Goal: Answer question/provide support

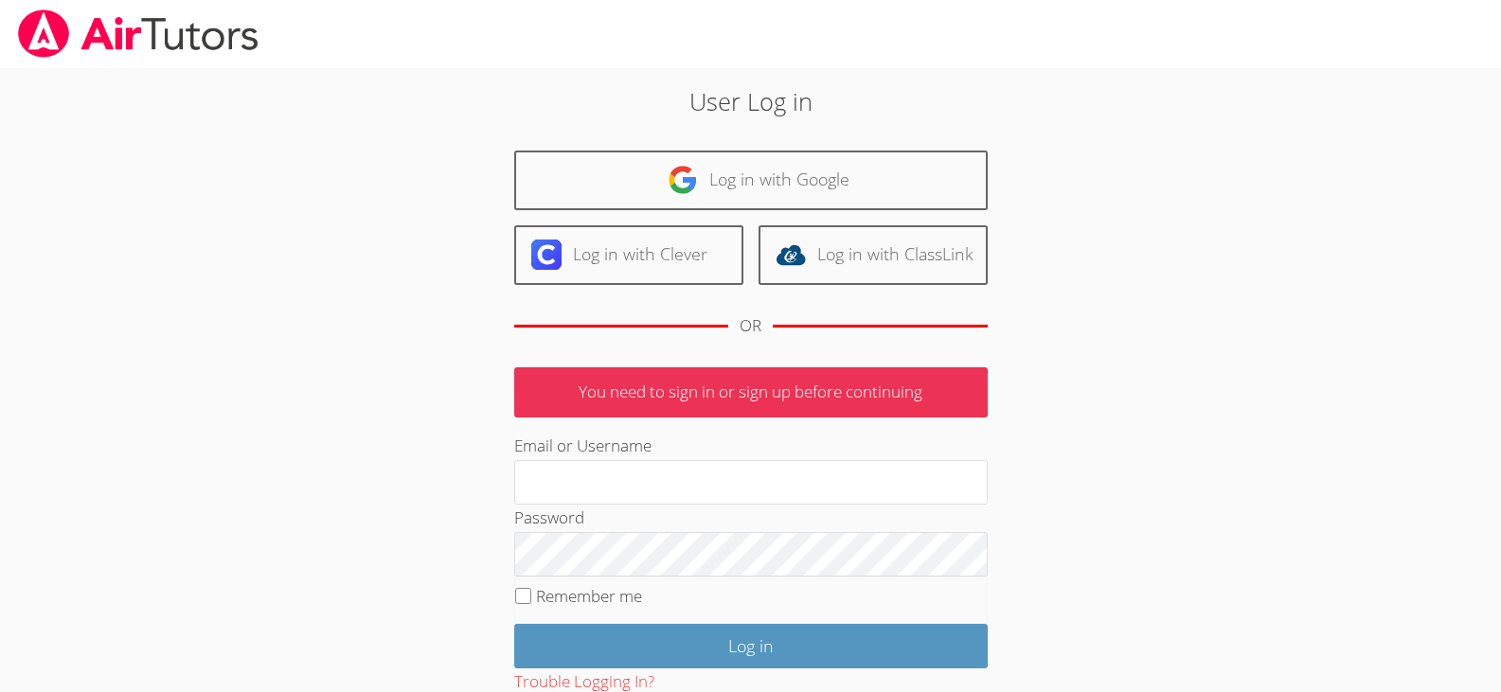
click at [775, 142] on div "User Log in Log in with Google Log in with Clever Log in with ClassLink OR You …" at bounding box center [751, 437] width 811 height 708
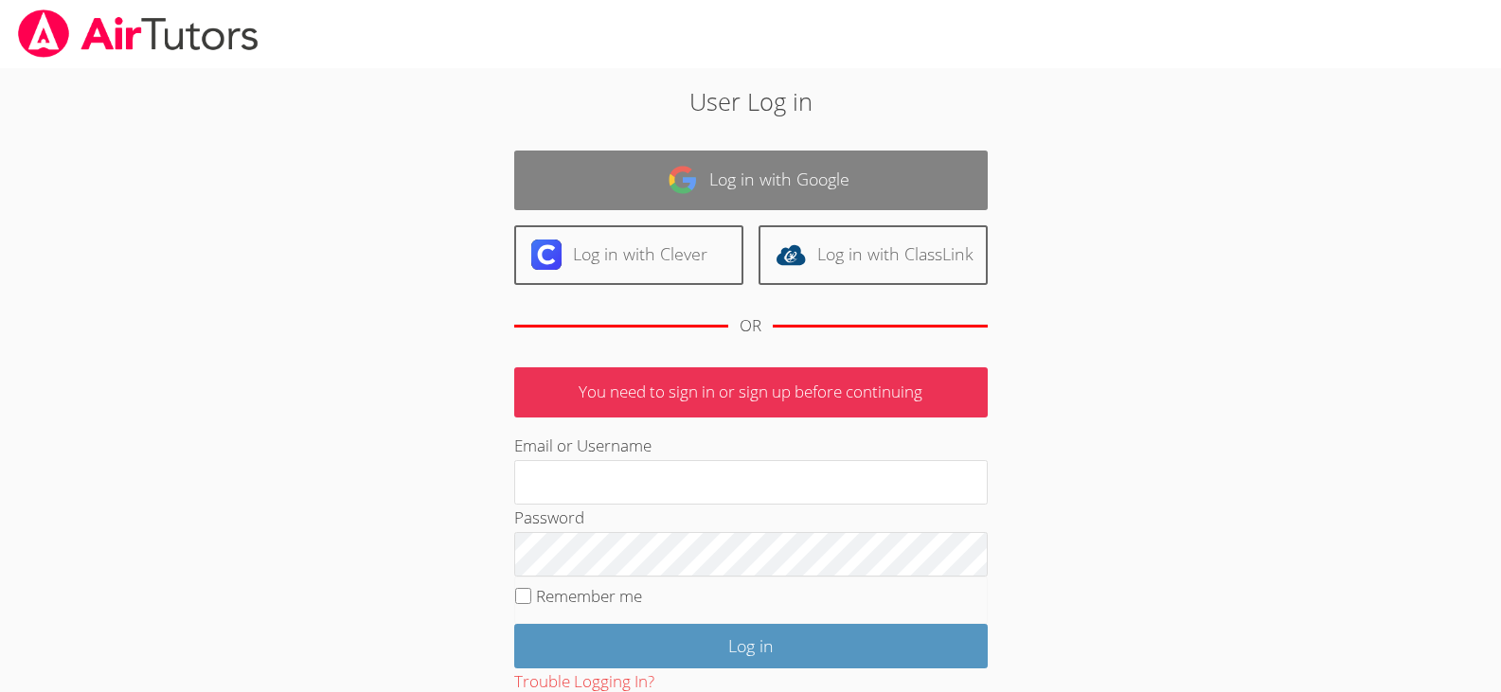
click at [771, 178] on link "Log in with Google" at bounding box center [751, 181] width 474 height 60
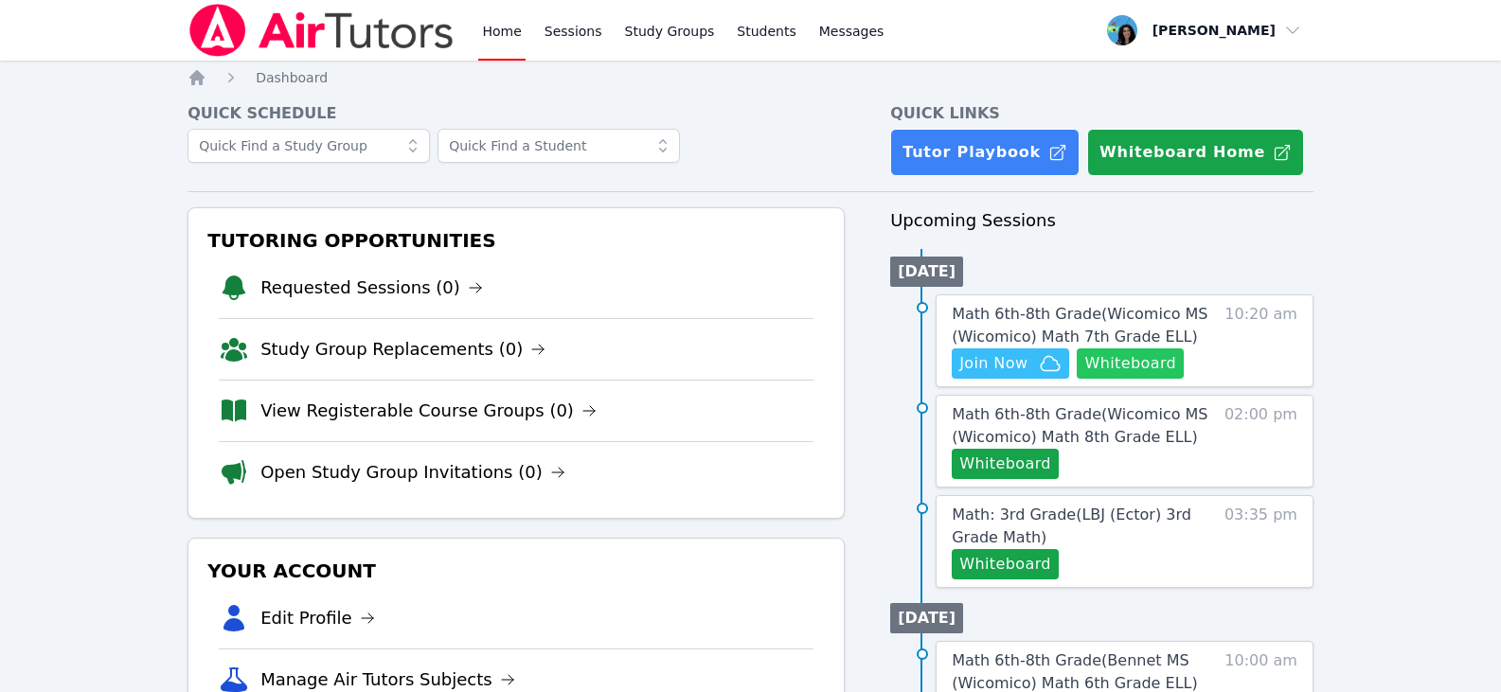
click at [1139, 366] on button "Whiteboard" at bounding box center [1130, 364] width 107 height 30
click at [1037, 370] on span "Join Now" at bounding box center [1010, 363] width 102 height 23
click at [1059, 314] on span "Math 6th-8th Grade ( Wicomico MS (Wicomico) Math 7th Grade ELL )" at bounding box center [1080, 325] width 256 height 41
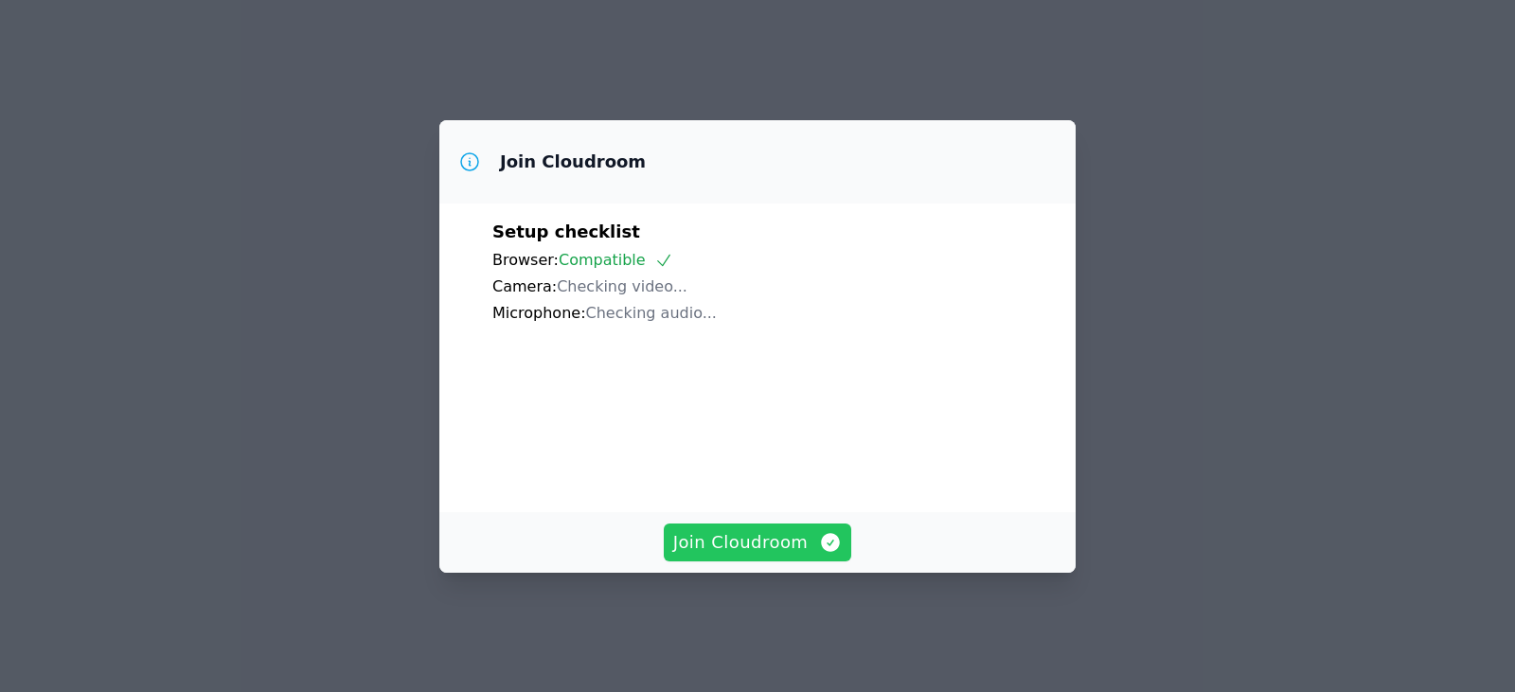
click at [738, 555] on span "Join Cloudroom" at bounding box center [758, 542] width 170 height 27
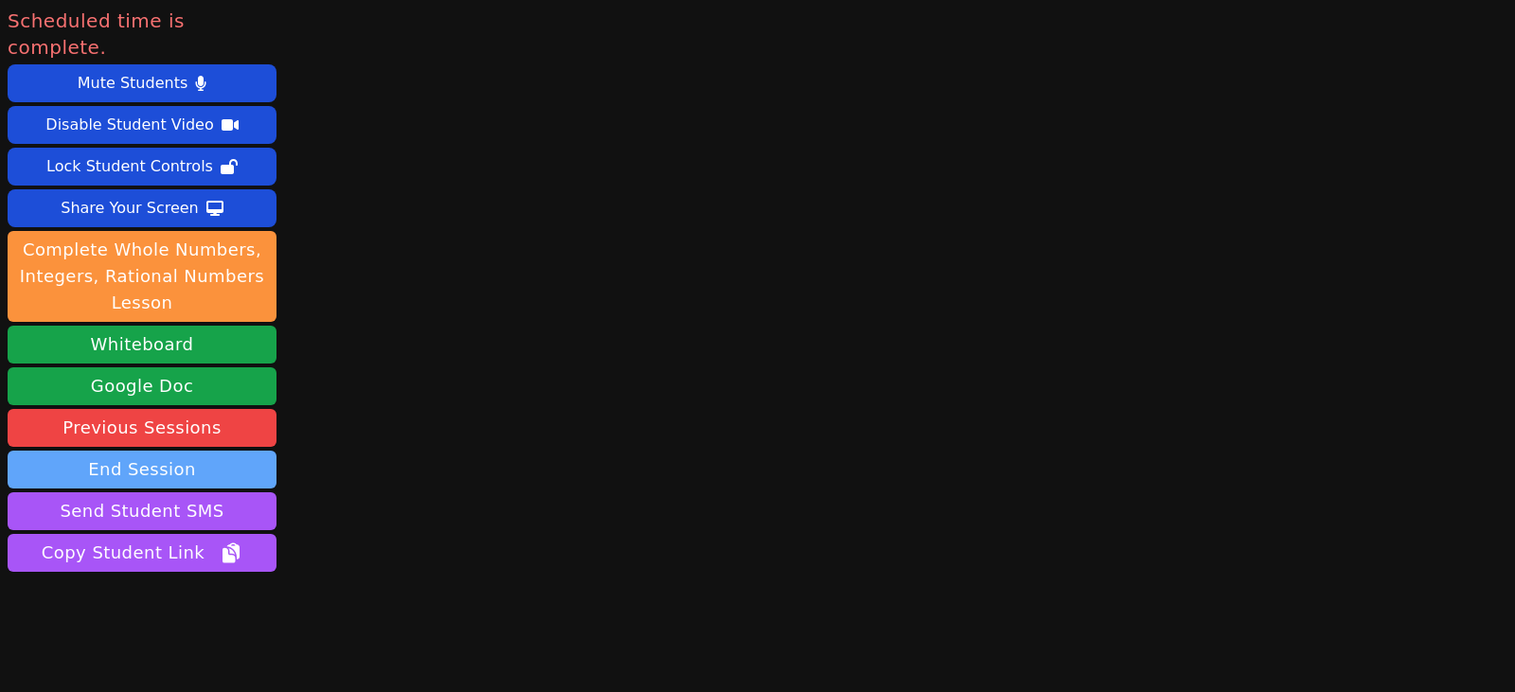
click at [207, 451] on button "End Session" at bounding box center [142, 470] width 269 height 38
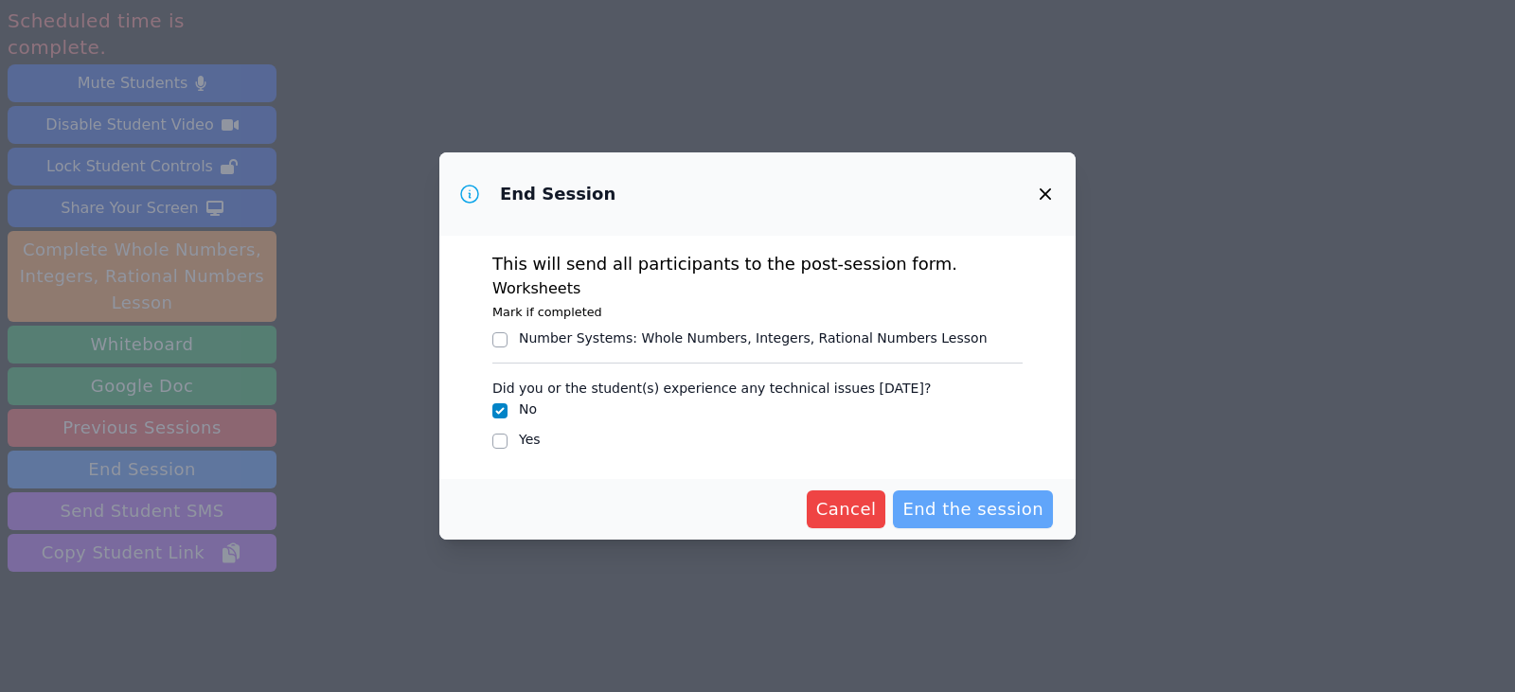
click at [953, 501] on span "End the session" at bounding box center [973, 509] width 141 height 27
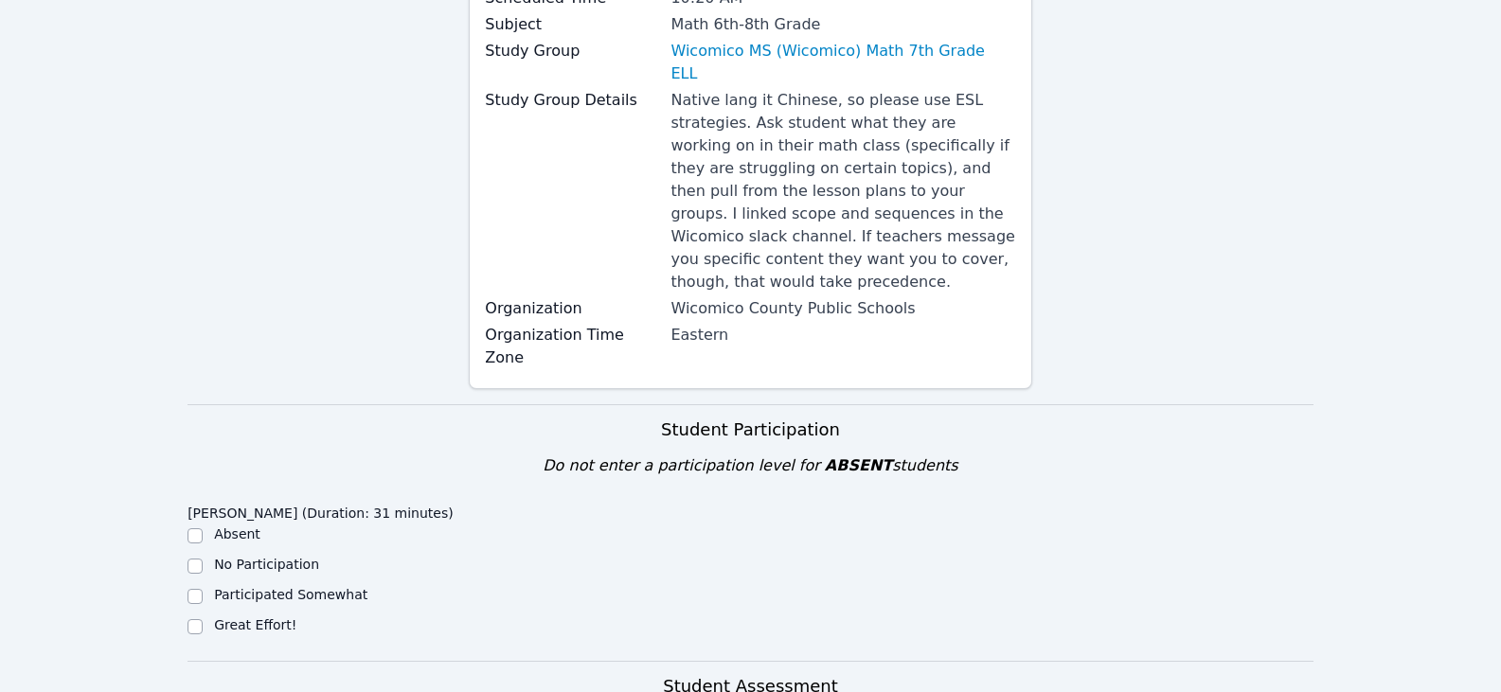
scroll to position [379, 0]
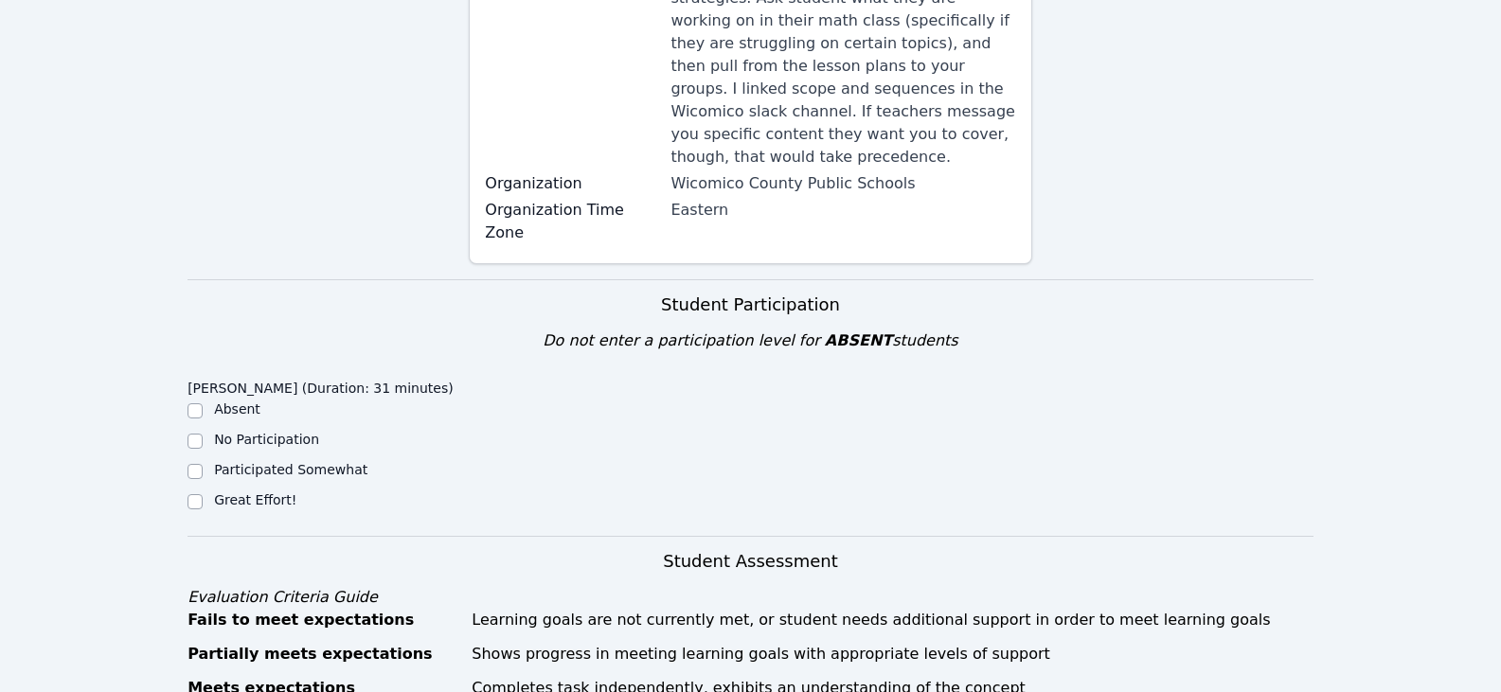
click at [267, 493] on label "Great Effort!" at bounding box center [255, 500] width 82 height 15
click at [203, 494] on input "Great Effort!" at bounding box center [195, 501] width 15 height 15
checkbox input "true"
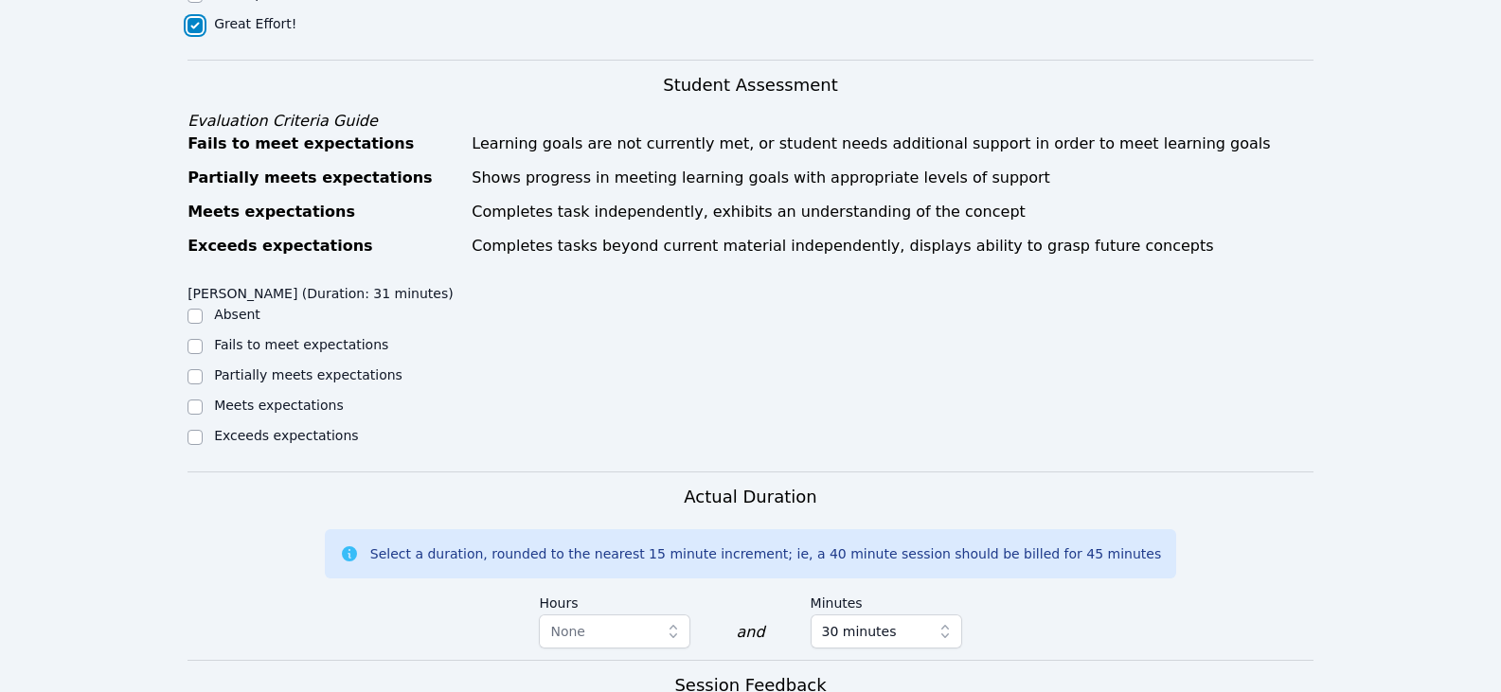
scroll to position [947, 0]
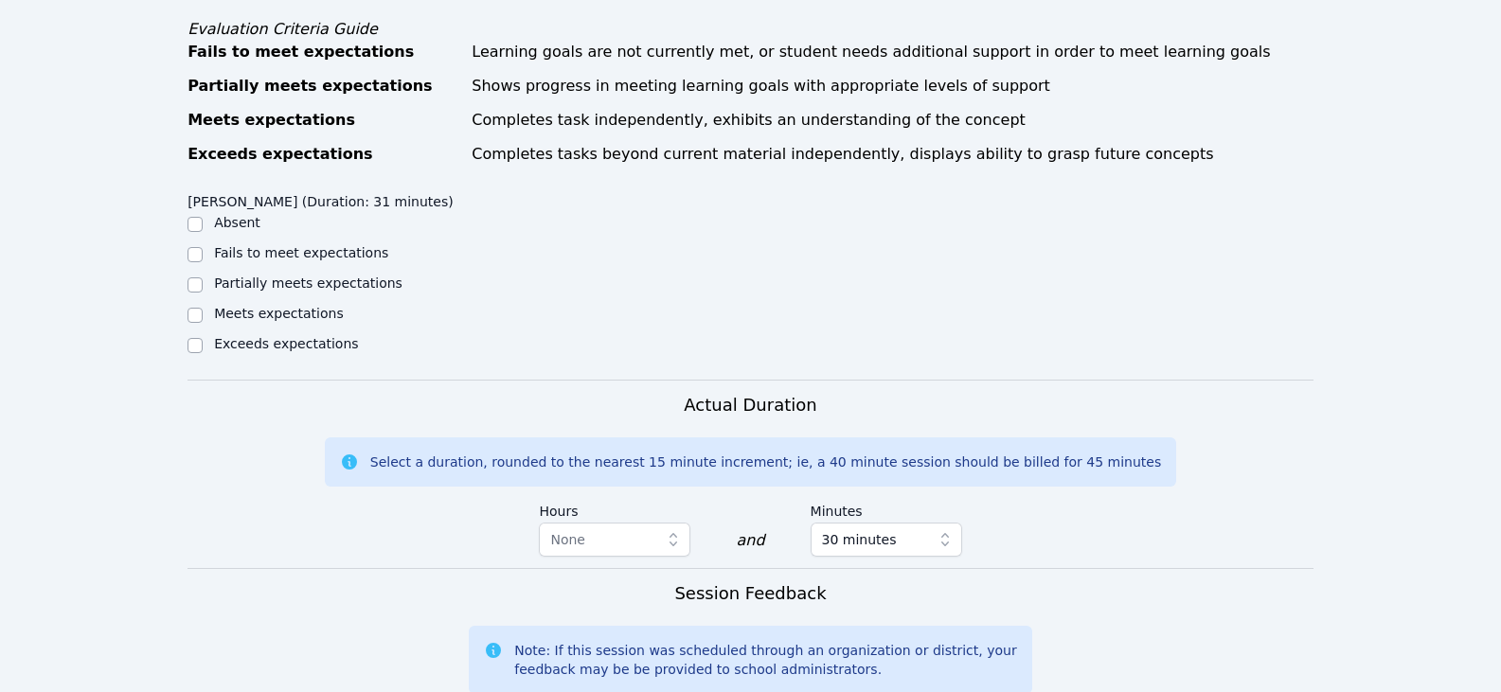
click at [343, 276] on label "Partially meets expectations" at bounding box center [308, 283] width 188 height 15
click at [203, 278] on input "Partially meets expectations" at bounding box center [195, 285] width 15 height 15
checkbox input "true"
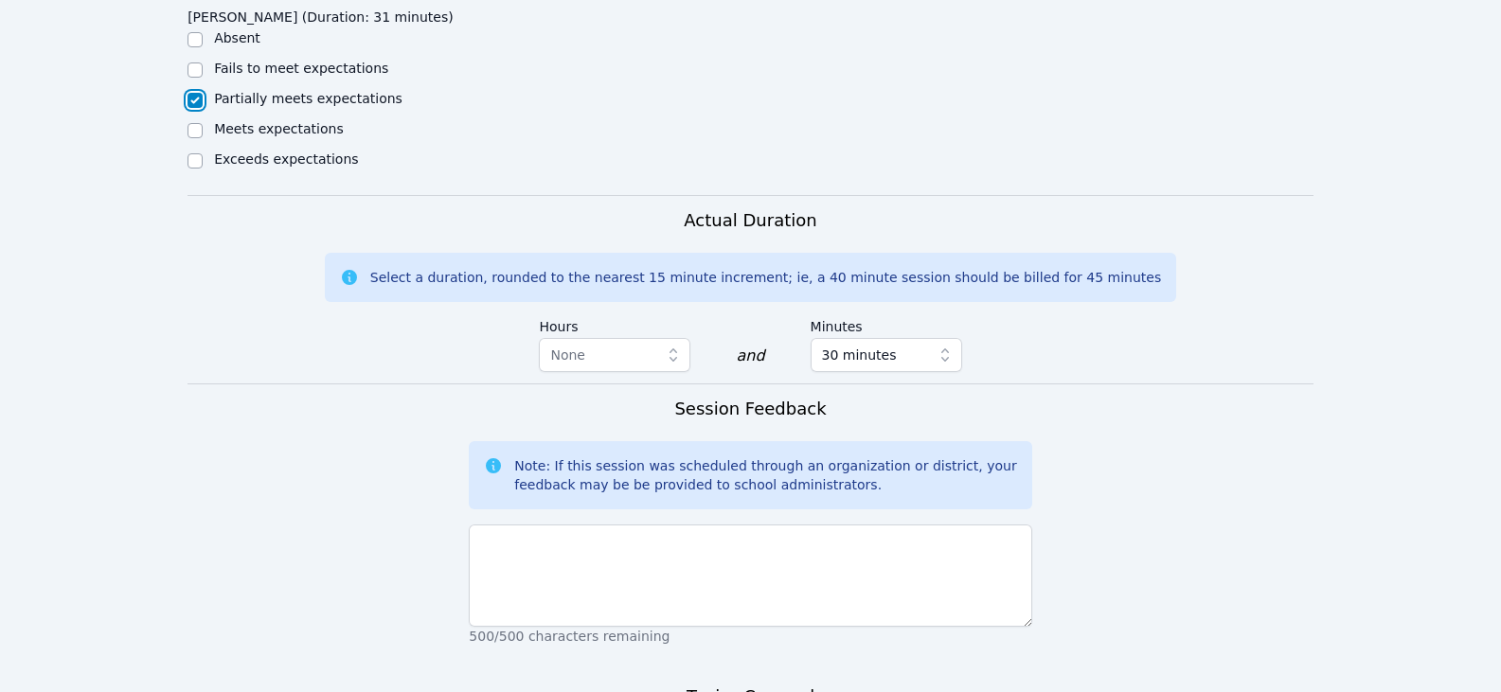
scroll to position [1137, 0]
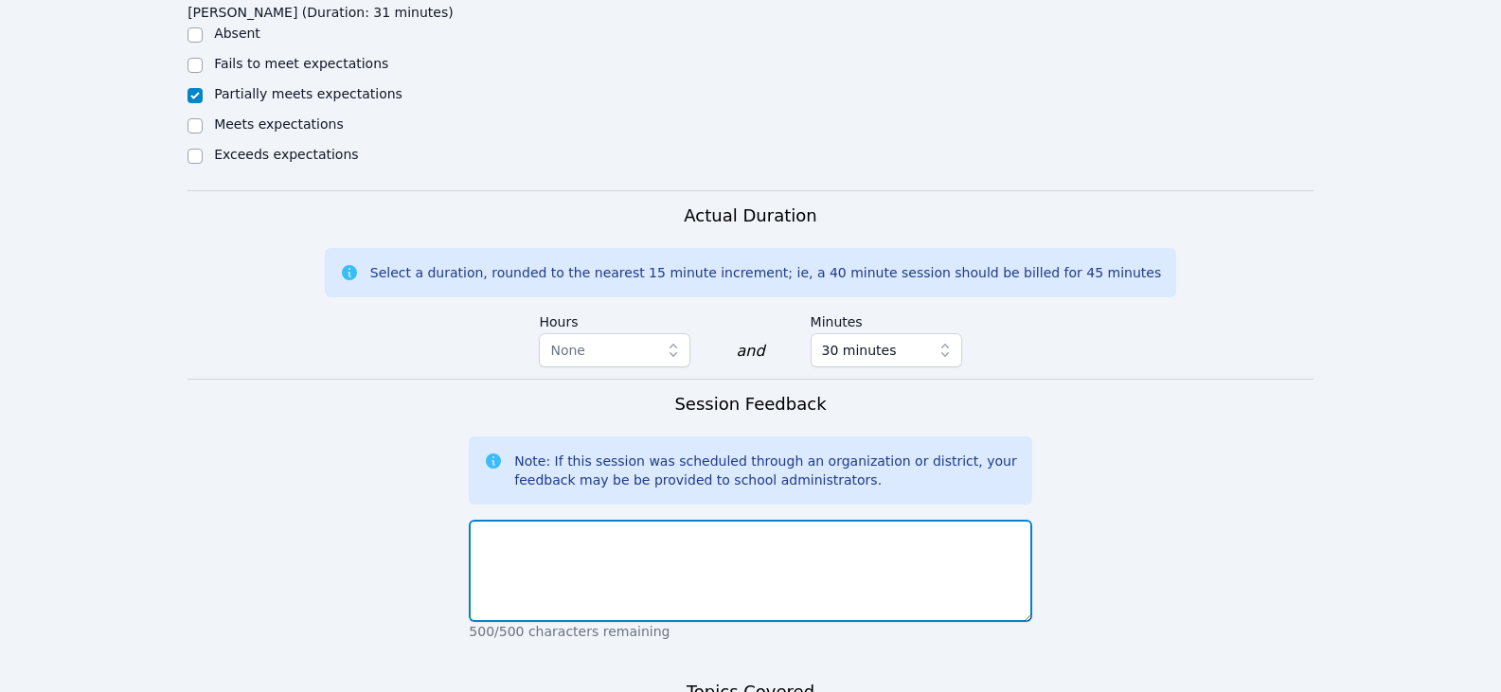
click at [561, 520] on textarea at bounding box center [750, 571] width 563 height 102
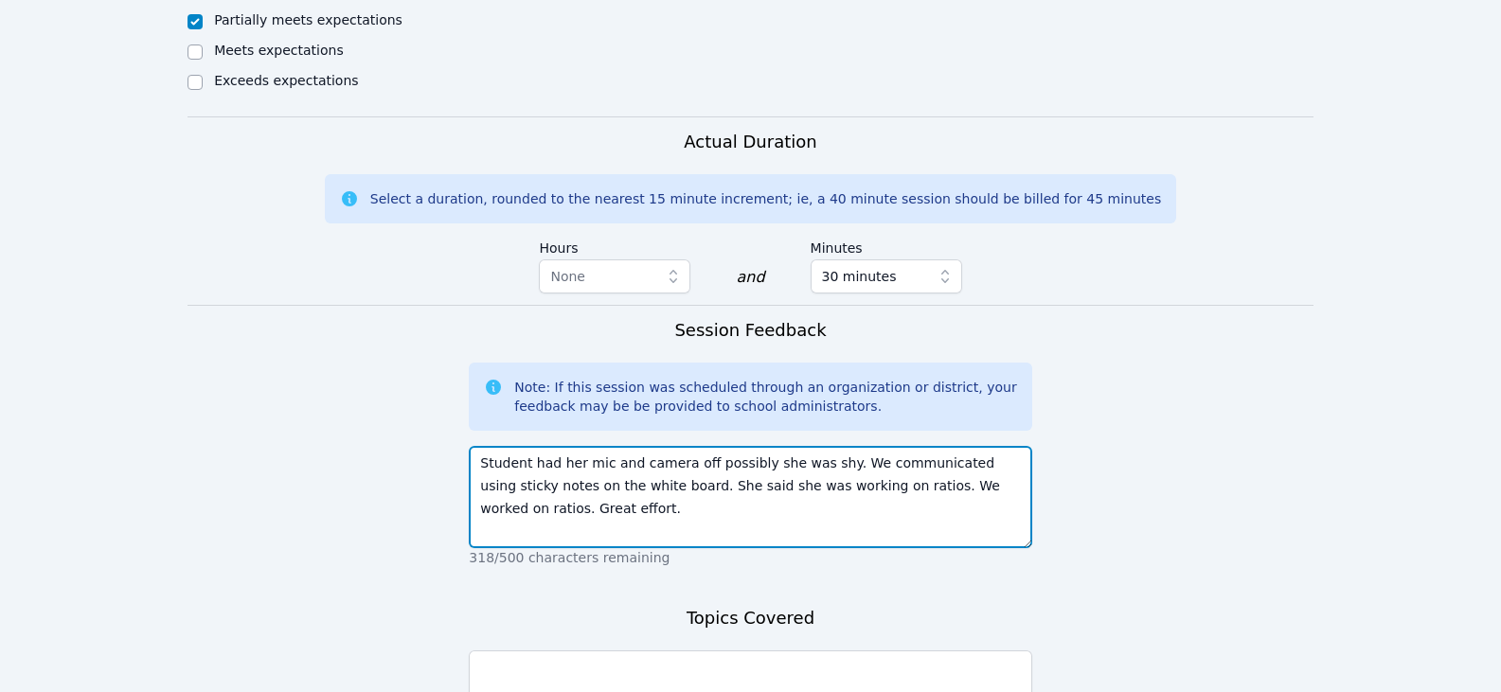
scroll to position [1326, 0]
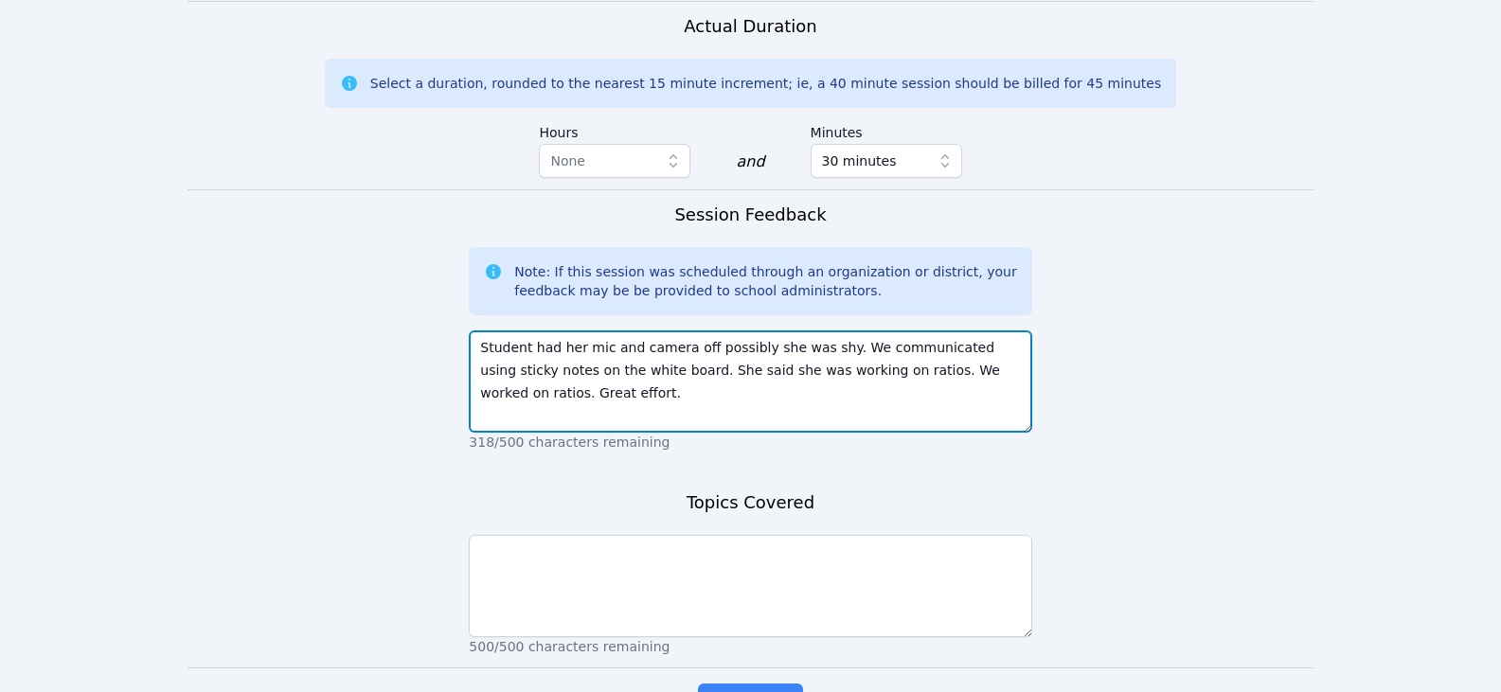
type textarea "Student had her mic and camera off possibly she was shy. We communicated using …"
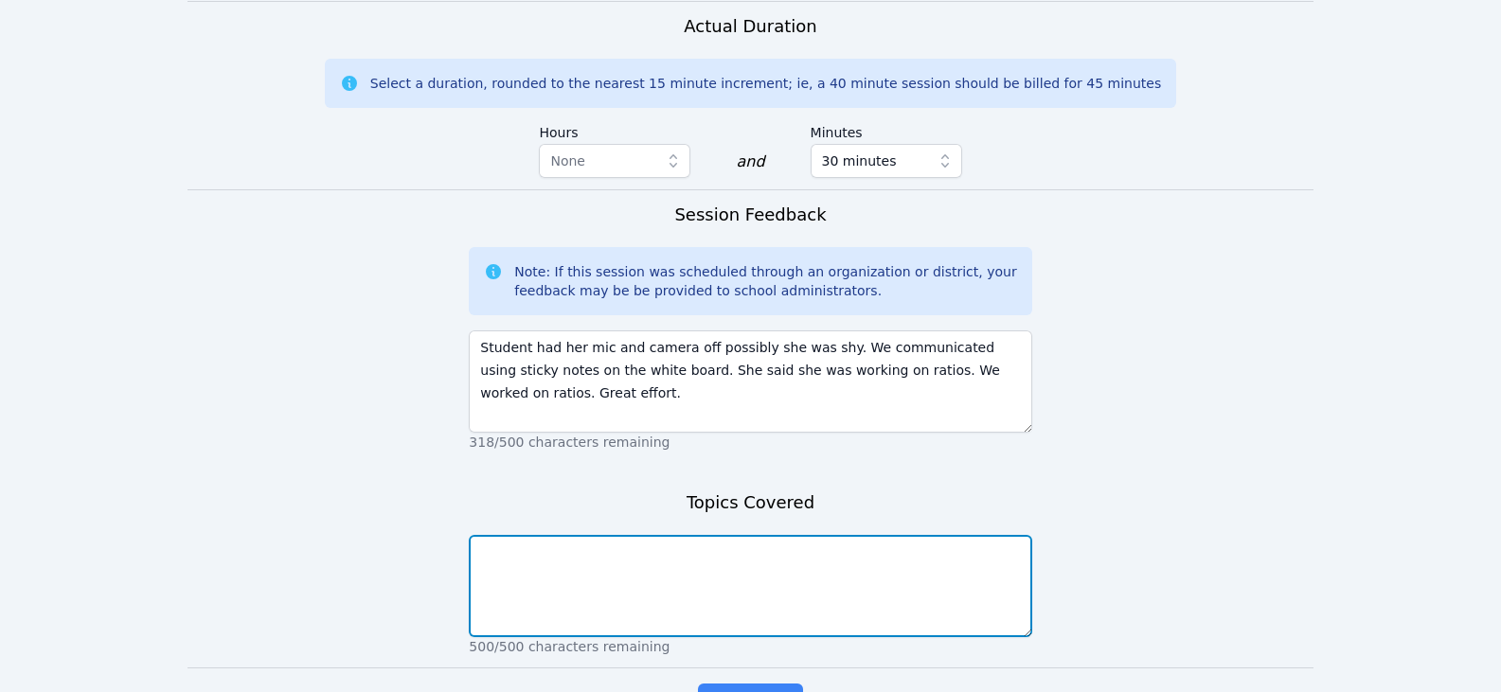
click at [771, 535] on textarea at bounding box center [750, 586] width 563 height 102
type textarea "ratios"
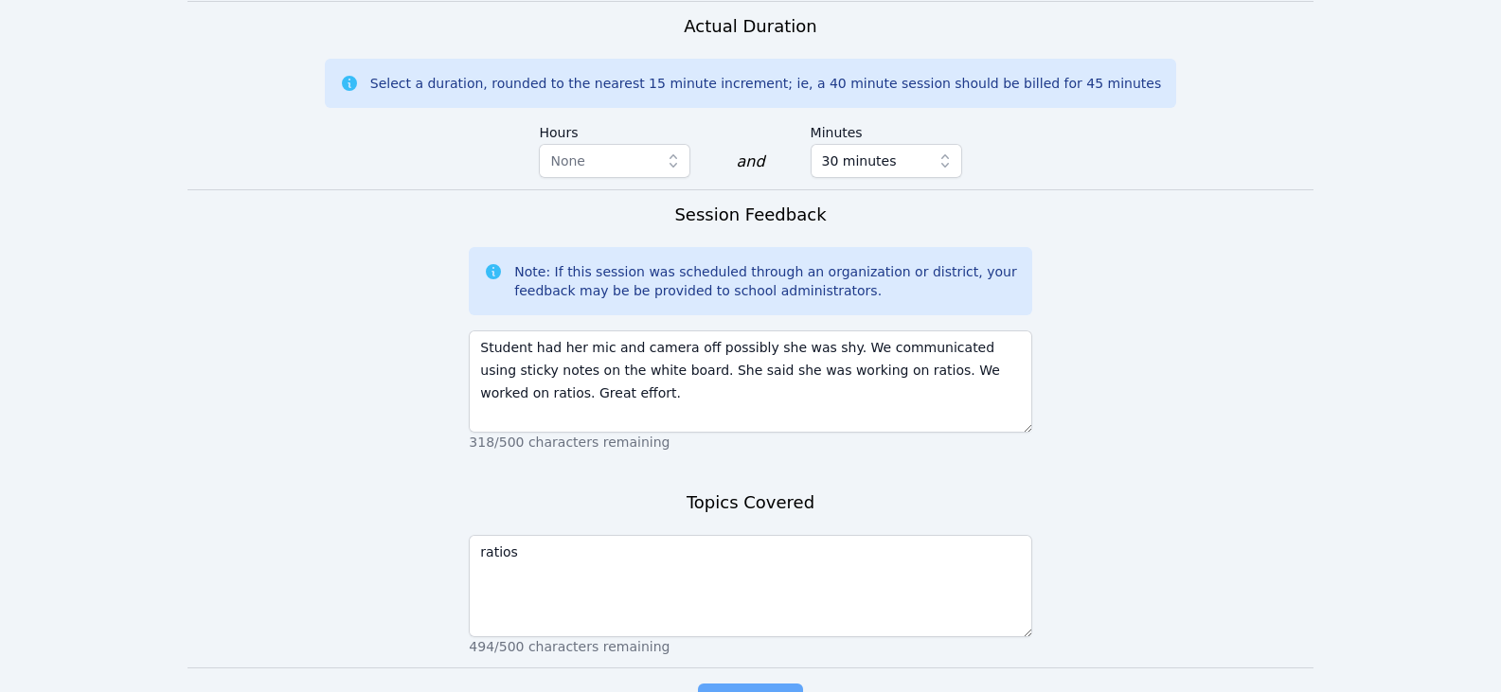
click at [747, 690] on span "Complete" at bounding box center [750, 703] width 85 height 27
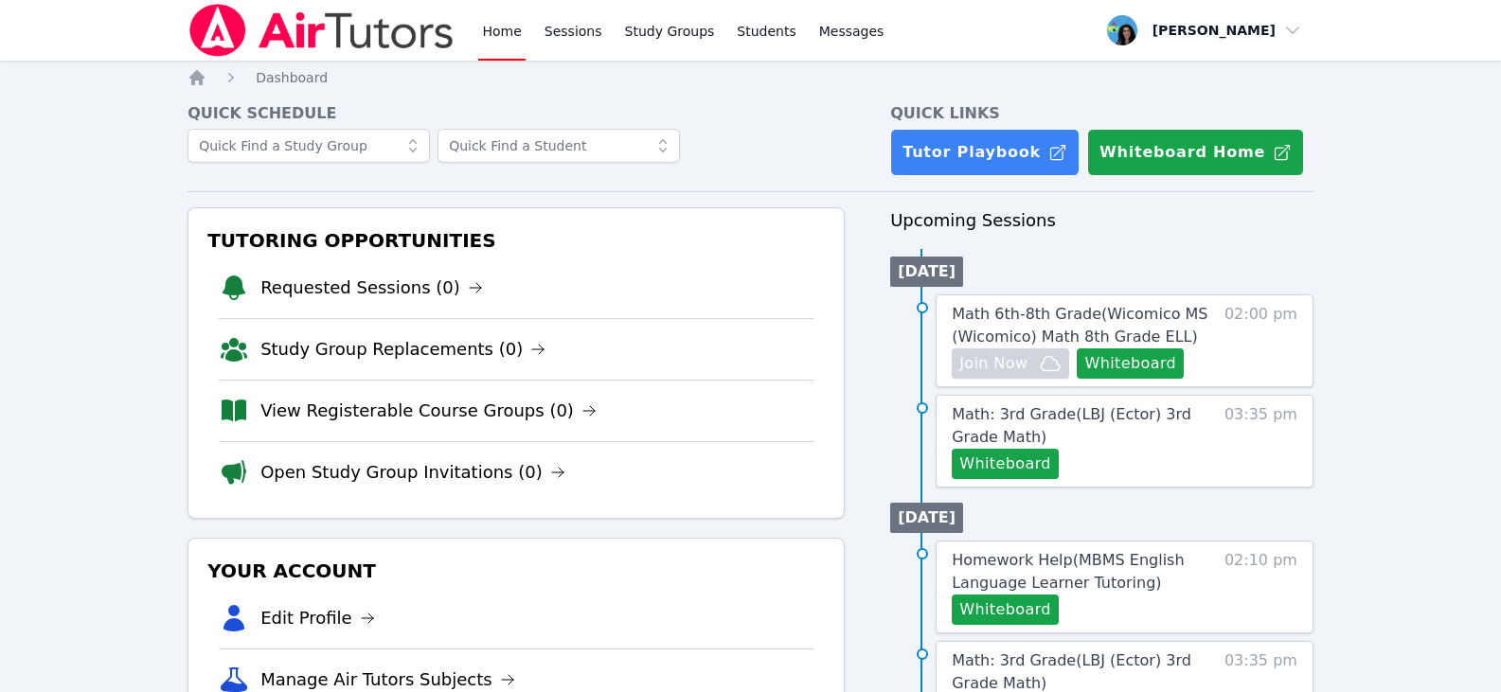
click at [510, 39] on link "Home" at bounding box center [501, 30] width 46 height 61
